Goal: Task Accomplishment & Management: Manage account settings

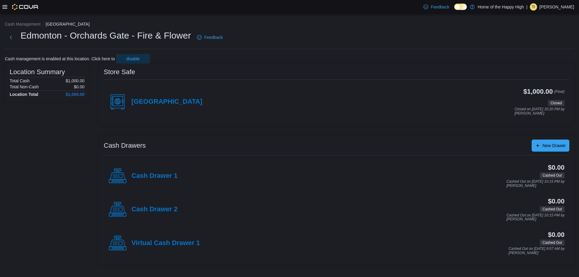
click at [555, 10] on p "[PERSON_NAME]" at bounding box center [556, 6] width 35 height 7
click at [541, 60] on span "Sign Out" at bounding box center [535, 59] width 16 height 6
